Goal: Task Accomplishment & Management: Use online tool/utility

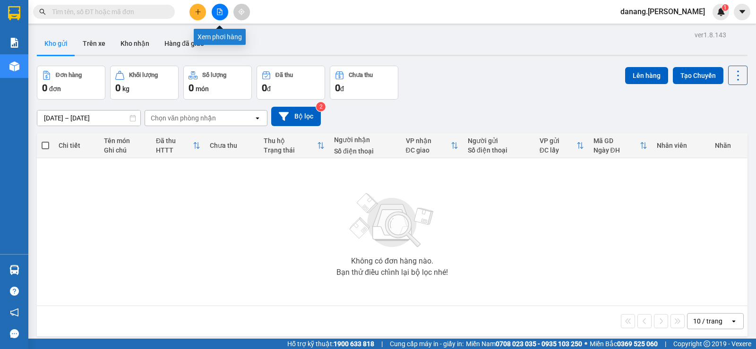
click at [220, 12] on icon "file-add" at bounding box center [219, 12] width 5 height 7
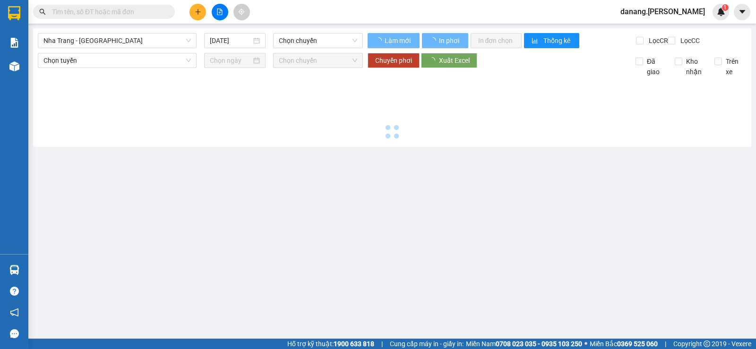
type input "[DATE]"
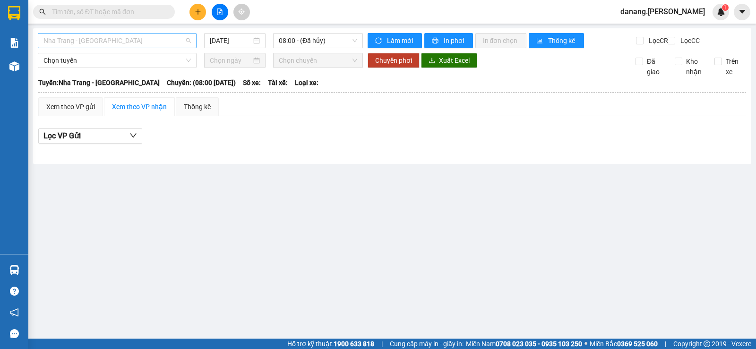
click at [126, 41] on span "Nha Trang - [GEOGRAPHIC_DATA]" at bounding box center [117, 41] width 148 height 14
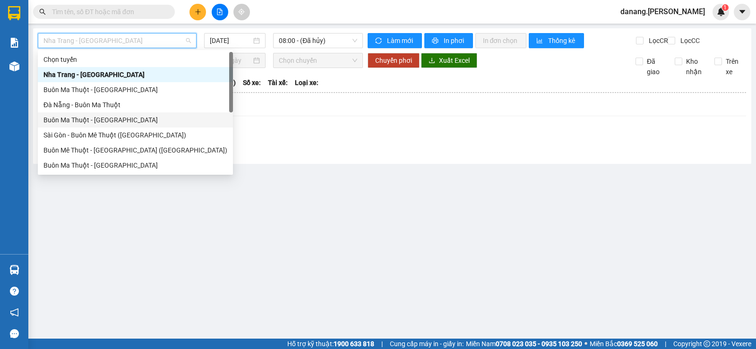
click at [78, 120] on div "Buôn Ma Thuột - [GEOGRAPHIC_DATA]" at bounding box center [135, 120] width 184 height 10
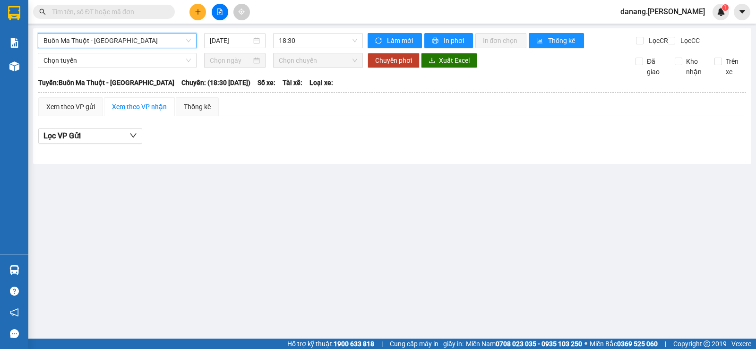
drag, startPoint x: 240, startPoint y: 41, endPoint x: 238, endPoint y: 49, distance: 7.8
click at [238, 43] on input "[DATE]" at bounding box center [231, 40] width 42 height 10
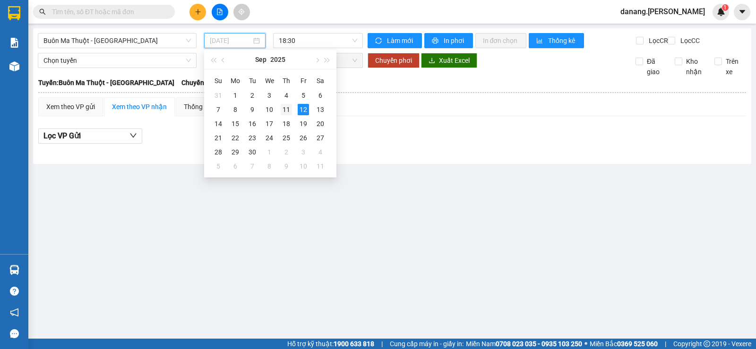
click at [289, 107] on div "11" at bounding box center [286, 109] width 11 height 11
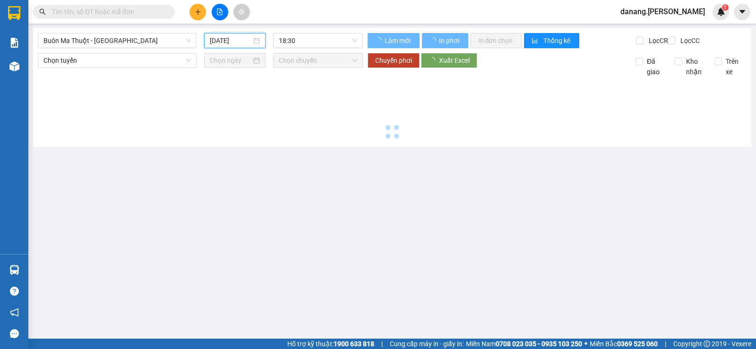
type input "[DATE]"
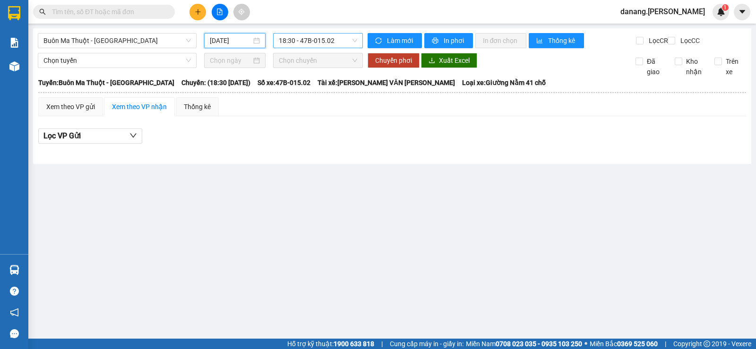
click at [323, 45] on span "18:30 - 47B-015.02" at bounding box center [318, 41] width 78 height 14
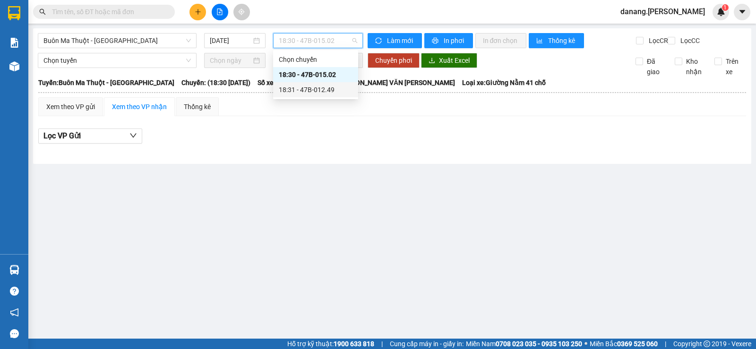
click at [341, 87] on div "18:31 - 47B-012.49" at bounding box center [316, 90] width 74 height 10
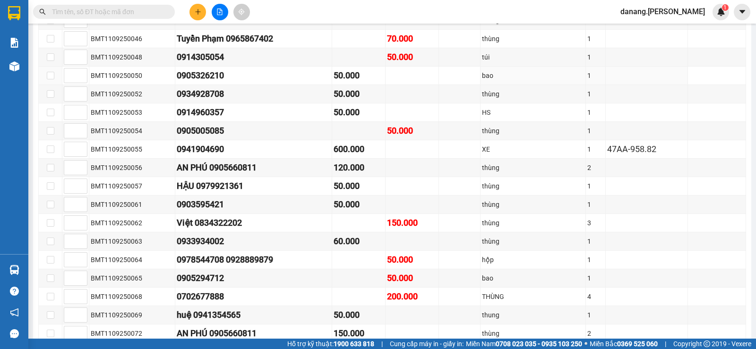
scroll to position [1087, 0]
